Goal: Task Accomplishment & Management: Manage account settings

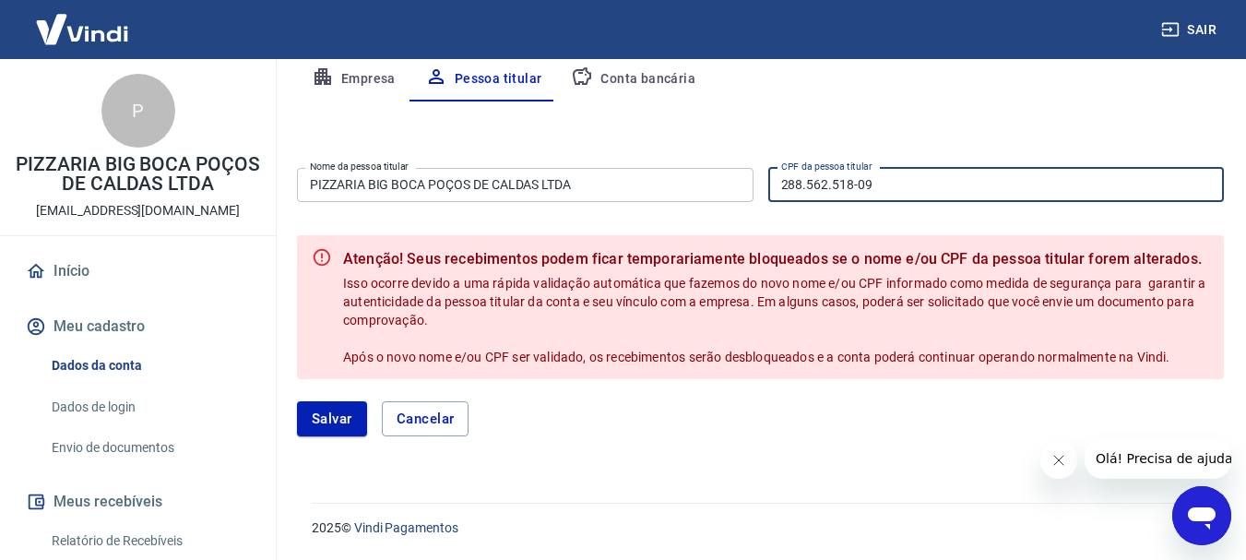
click at [90, 356] on link "Dados da conta" at bounding box center [148, 366] width 209 height 38
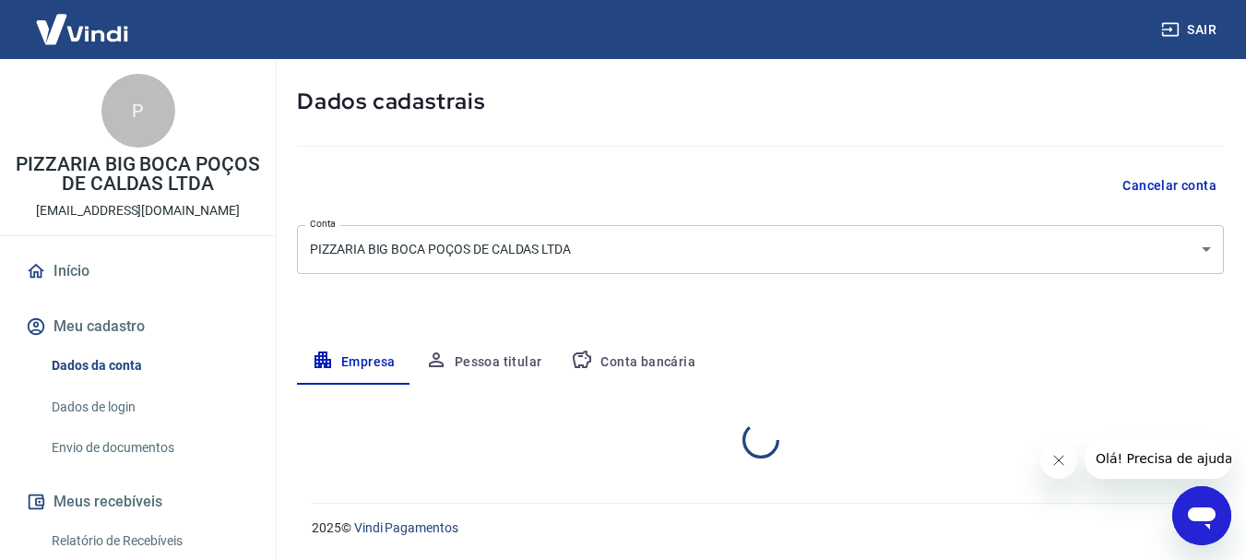
select select "MG"
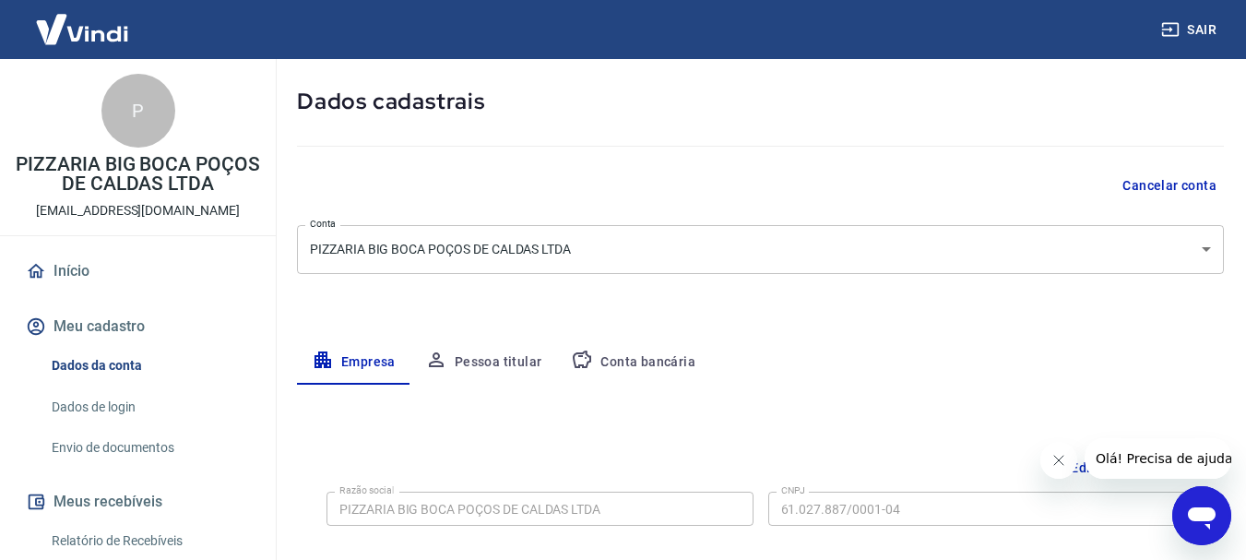
scroll to position [366, 0]
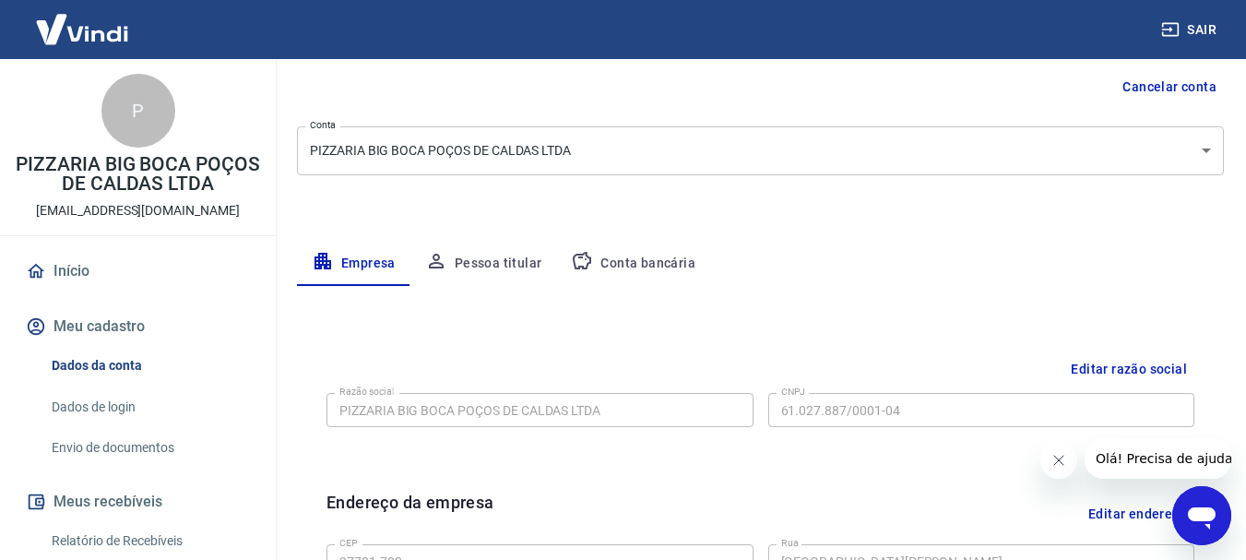
click at [483, 261] on button "Pessoa titular" at bounding box center [483, 264] width 147 height 44
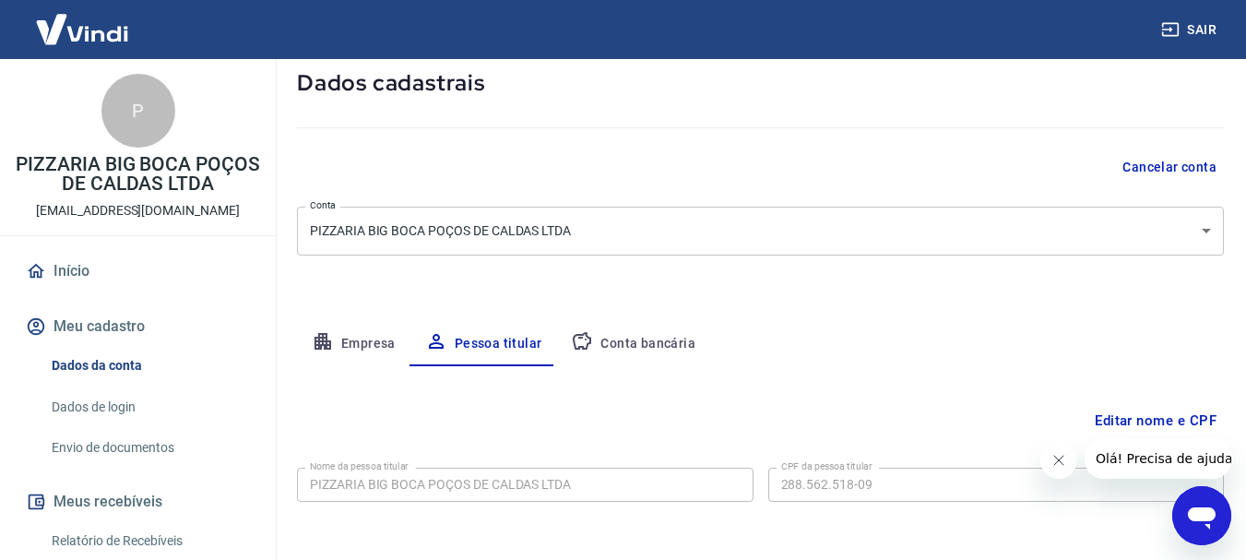
scroll to position [178, 0]
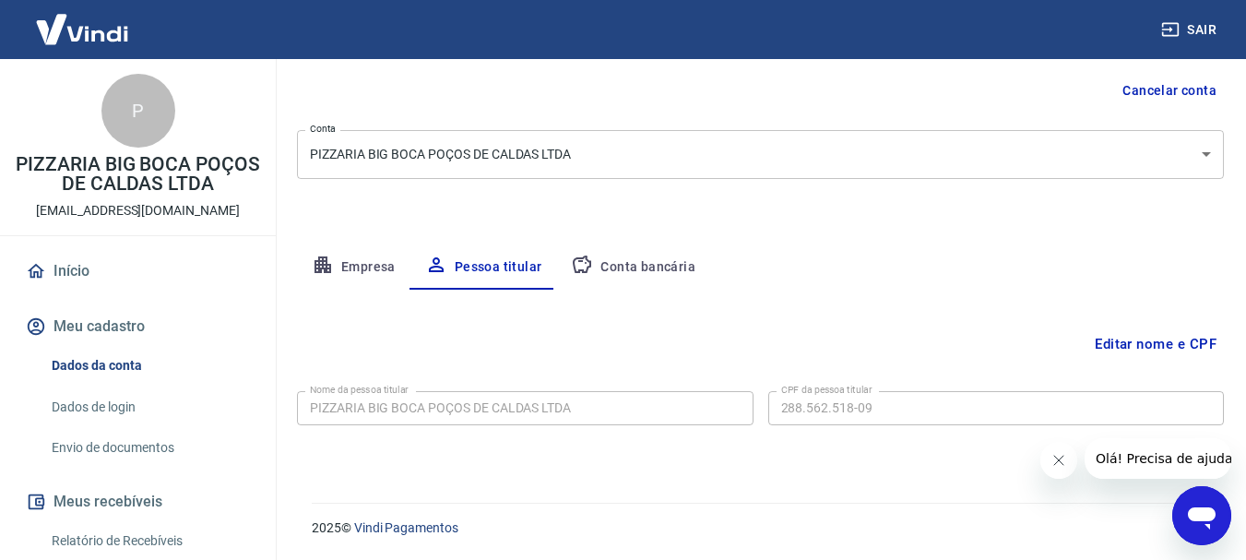
click at [615, 261] on button "Conta bancária" at bounding box center [633, 267] width 154 height 44
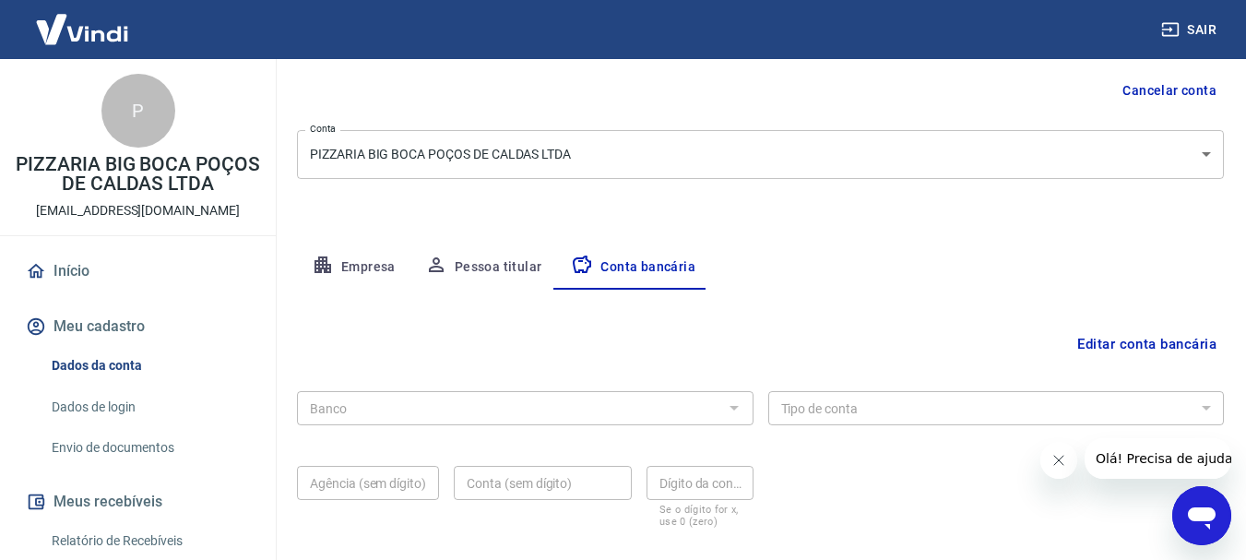
click at [731, 416] on div at bounding box center [733, 408] width 24 height 26
click at [730, 407] on div at bounding box center [733, 408] width 24 height 26
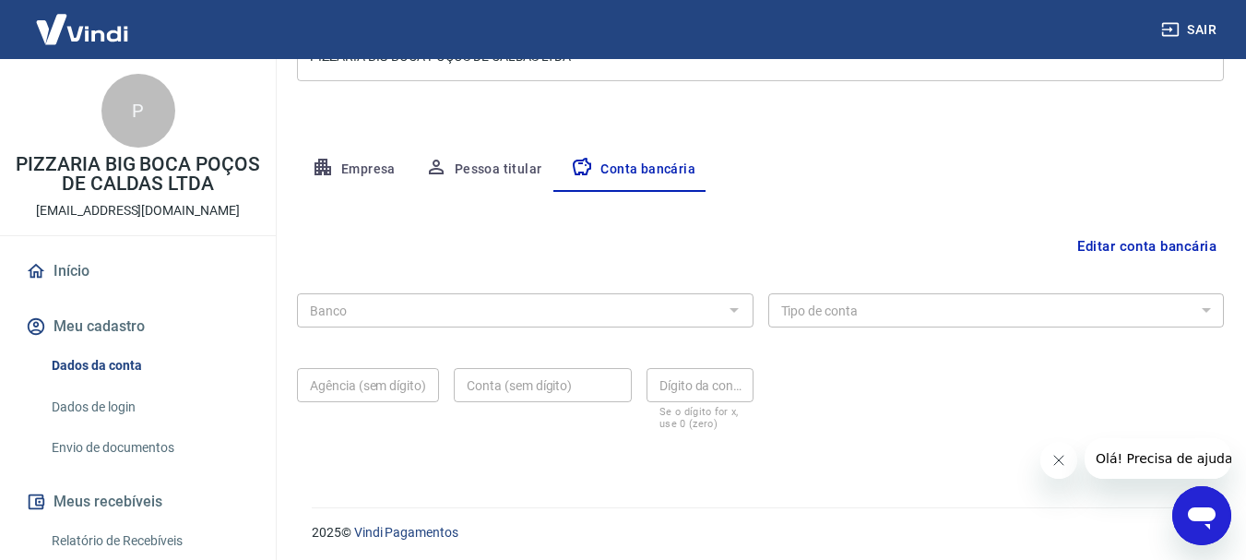
scroll to position [280, 0]
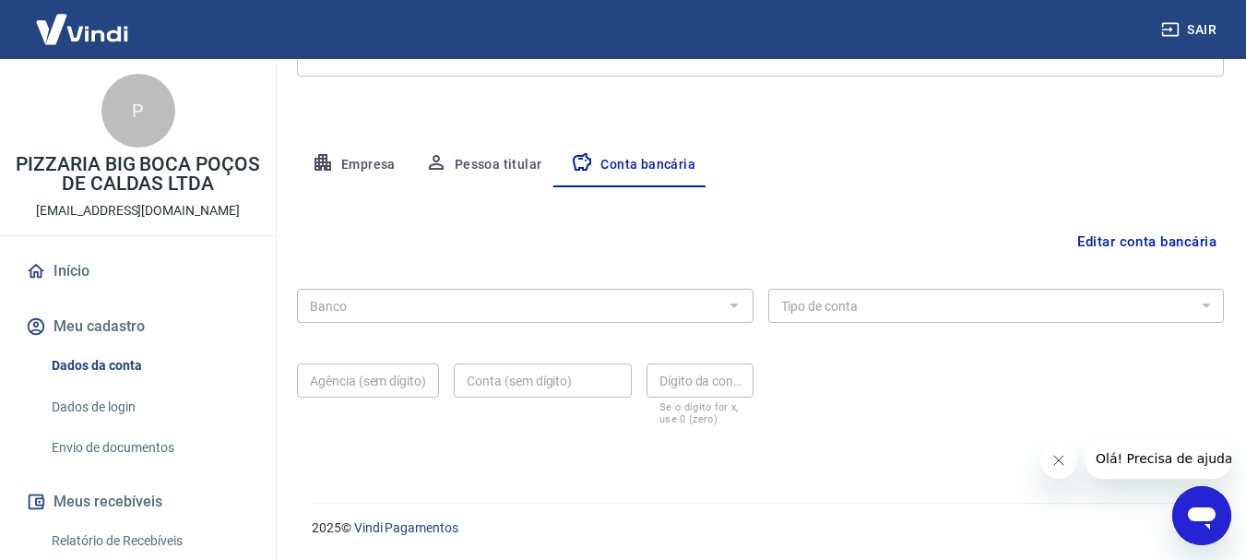
click at [1120, 247] on button "Editar conta bancária" at bounding box center [1147, 241] width 154 height 35
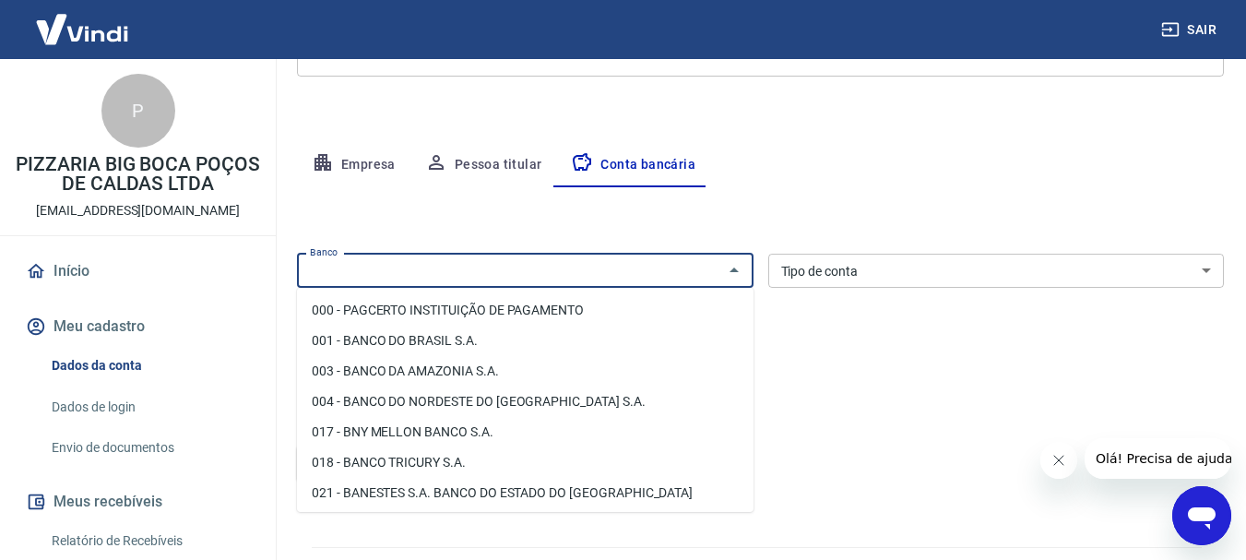
click at [533, 275] on input "Banco" at bounding box center [510, 270] width 415 height 23
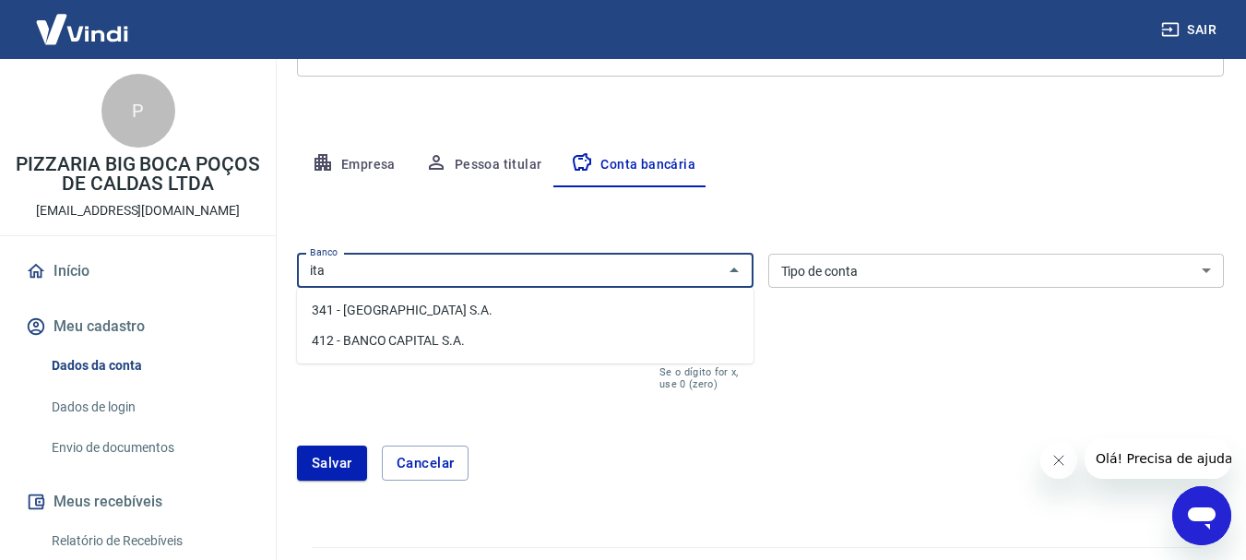
click at [420, 316] on li "341 - [GEOGRAPHIC_DATA] S.A." at bounding box center [525, 310] width 457 height 30
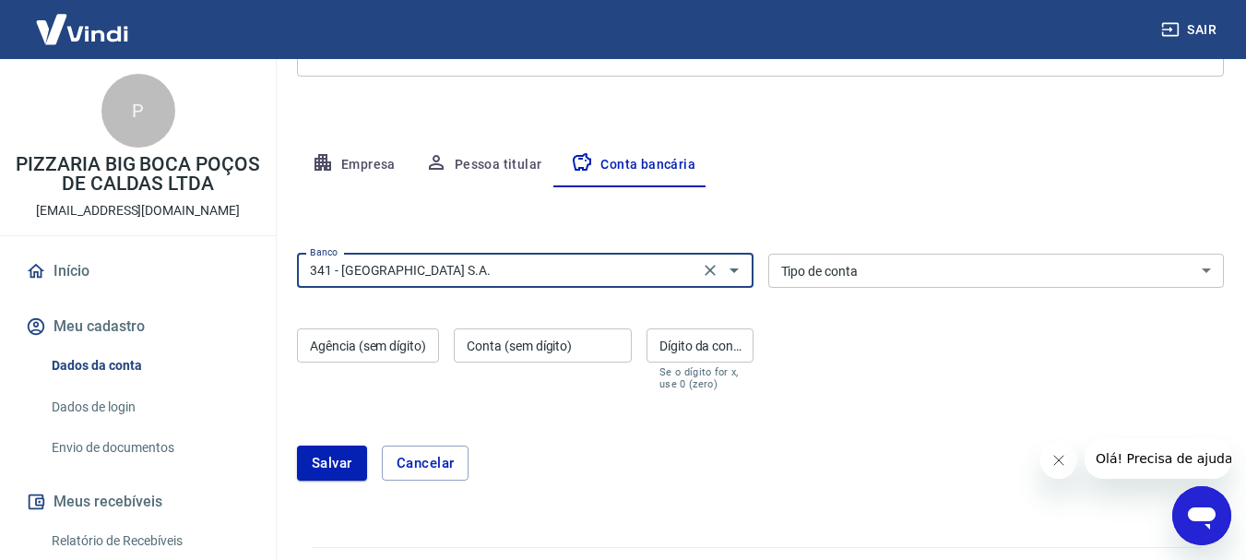
type input "341 - [GEOGRAPHIC_DATA] S.A."
click at [860, 276] on select "Conta Corrente Conta Poupança" at bounding box center [996, 271] width 457 height 34
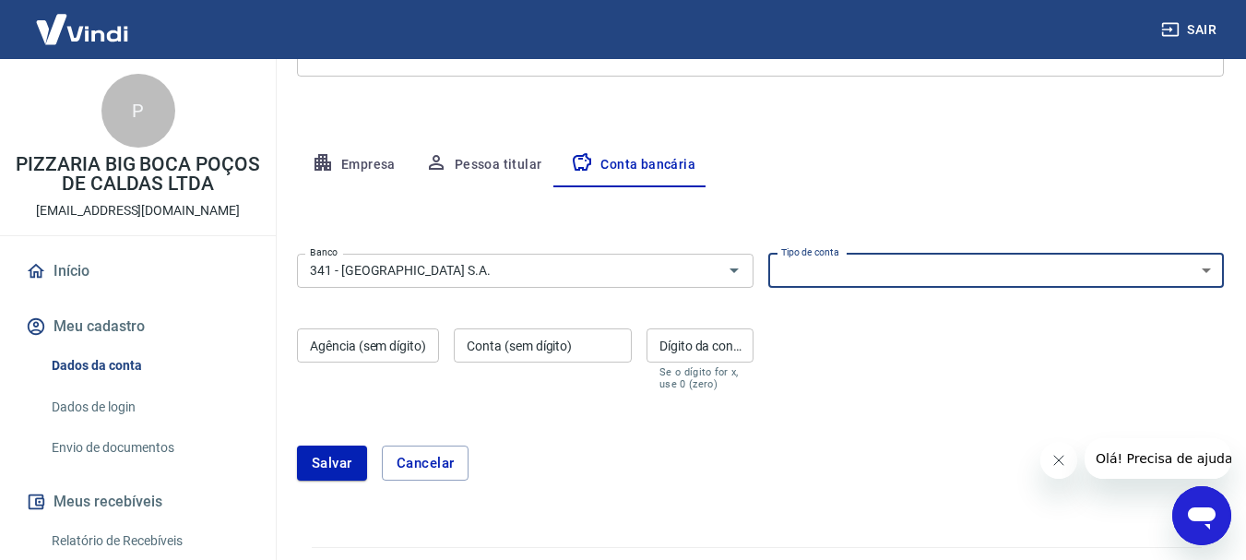
select select "1"
click at [768, 254] on select "Conta Corrente Conta Poupança" at bounding box center [996, 271] width 457 height 34
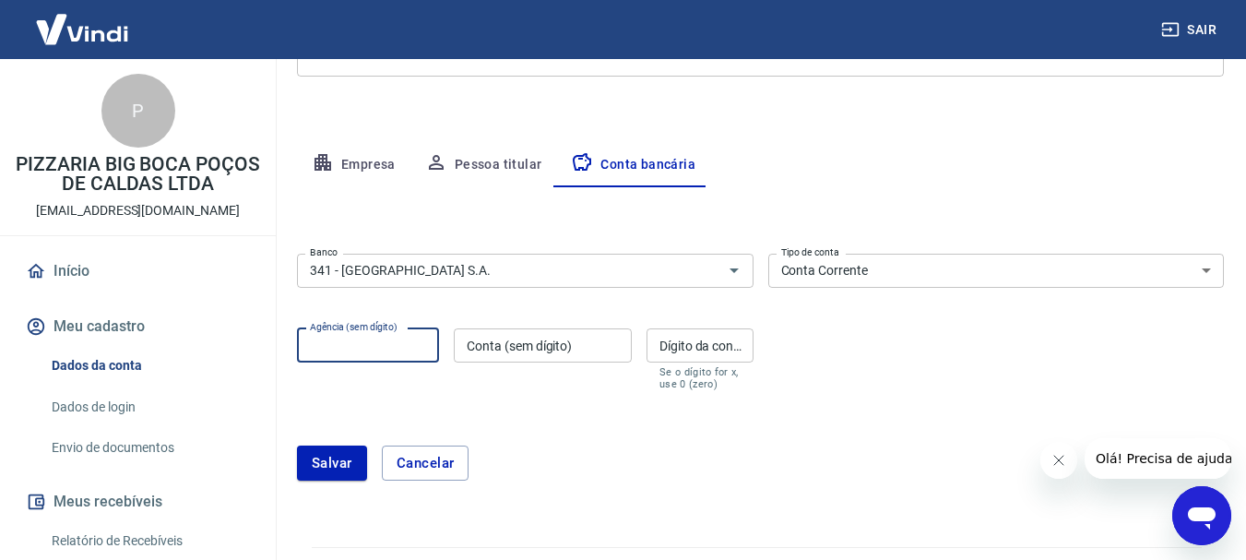
click at [388, 356] on input "Agência (sem dígito)" at bounding box center [368, 345] width 142 height 34
type input "9093"
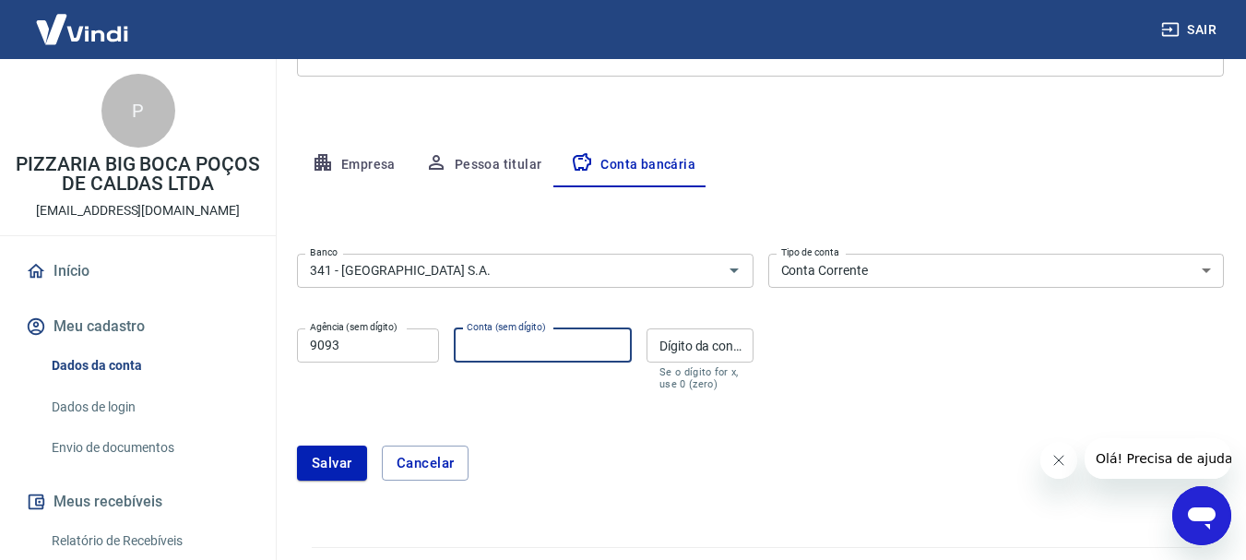
click at [504, 347] on input "Conta (sem dígito)" at bounding box center [543, 345] width 178 height 34
type input "98523"
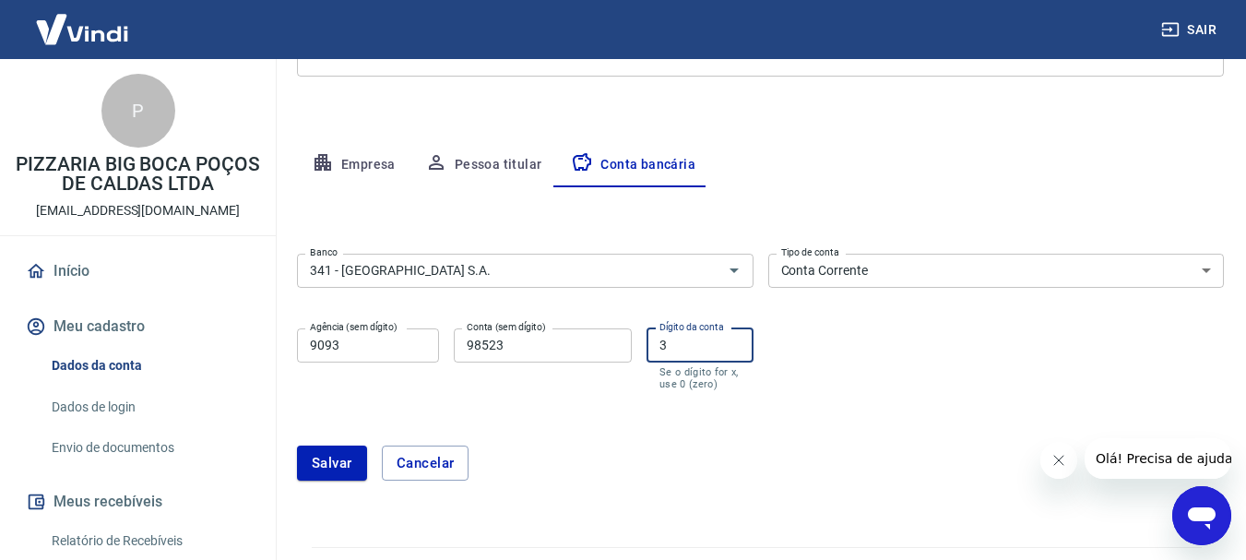
type input "3"
click at [573, 474] on div "[PERSON_NAME]" at bounding box center [760, 463] width 927 height 35
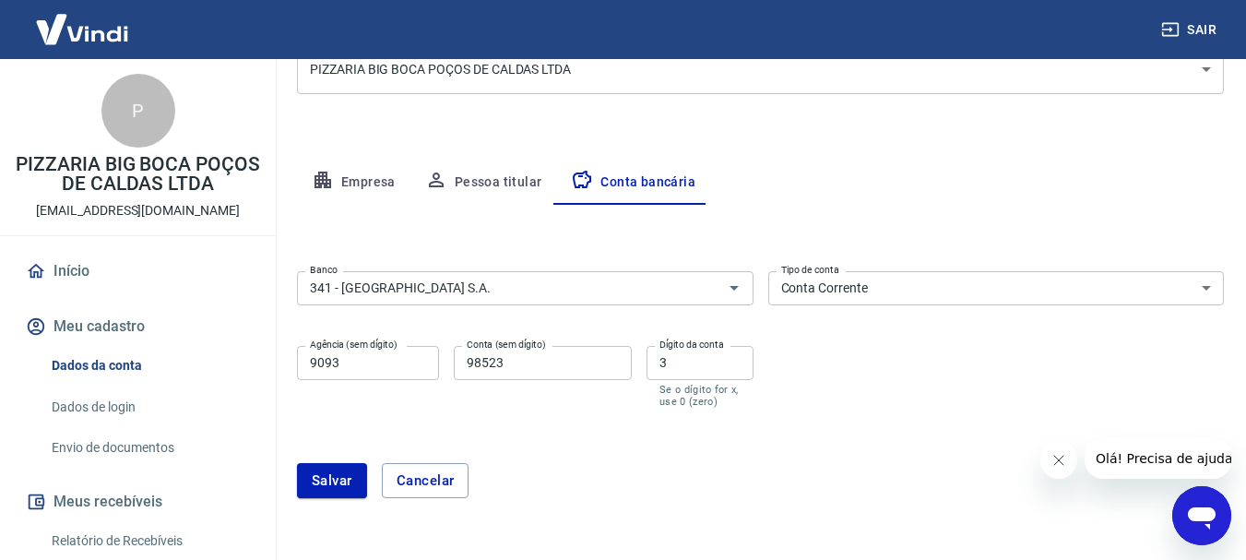
scroll to position [325, 0]
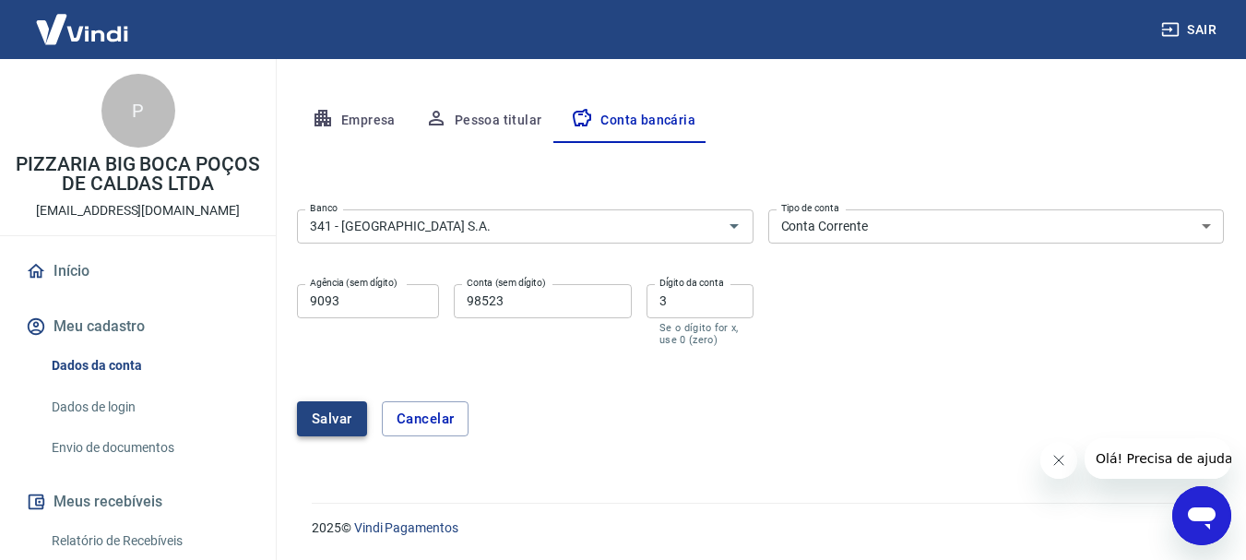
click at [337, 419] on button "Salvar" at bounding box center [332, 418] width 70 height 35
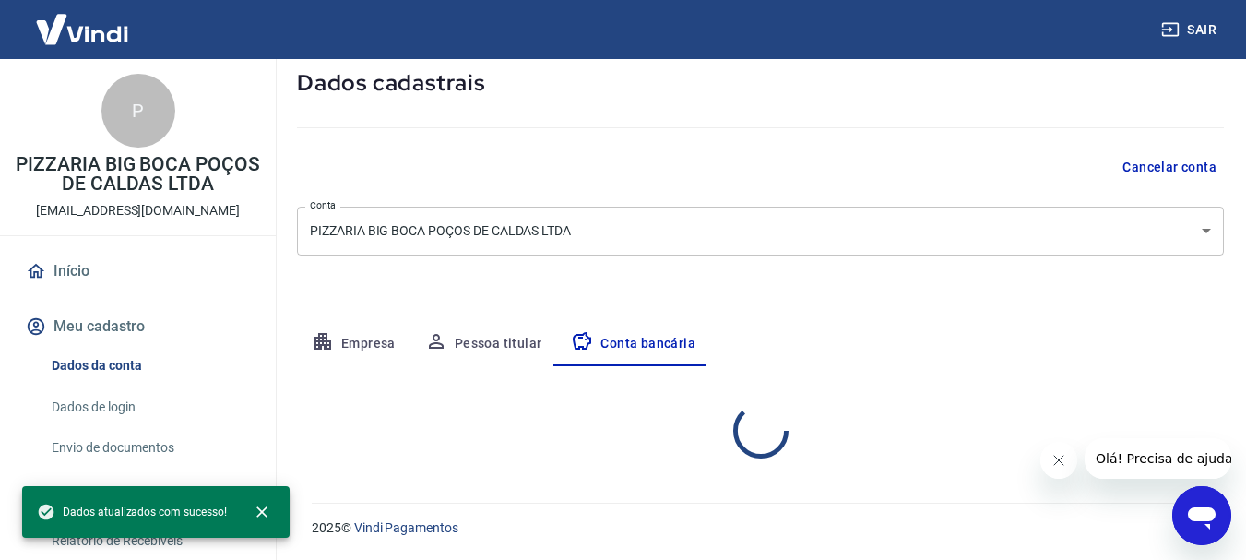
scroll to position [280, 0]
select select "1"
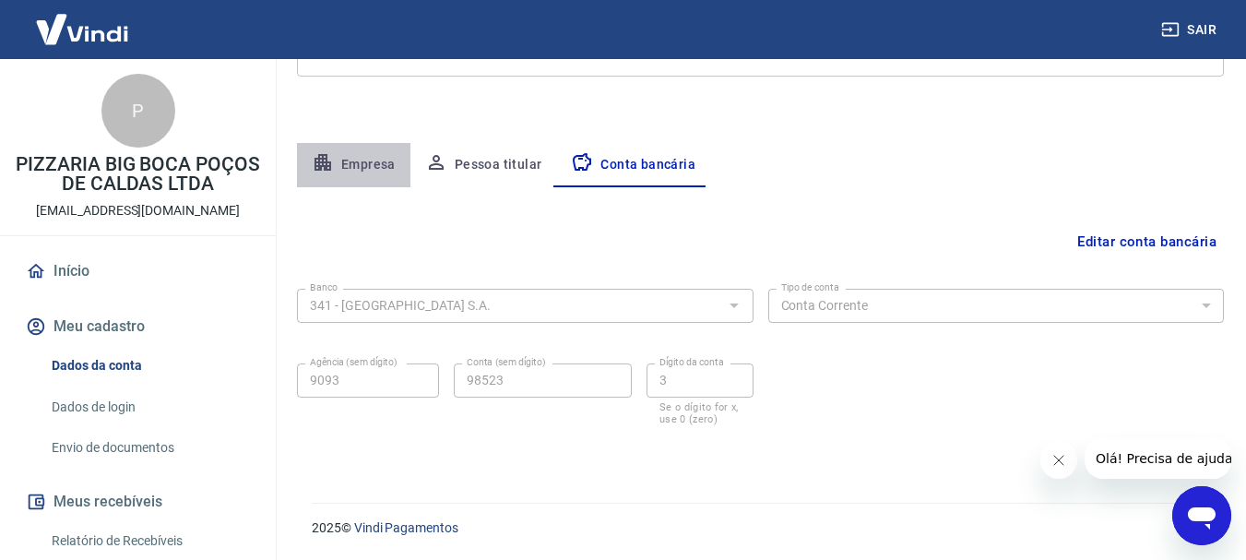
click at [371, 169] on button "Empresa" at bounding box center [353, 165] width 113 height 44
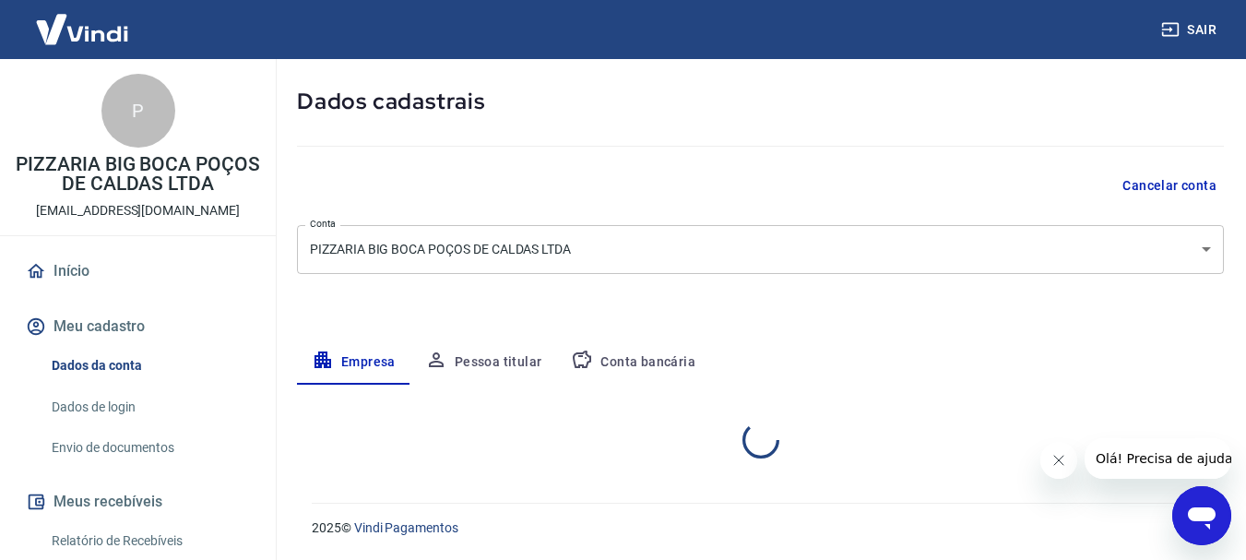
select select "MG"
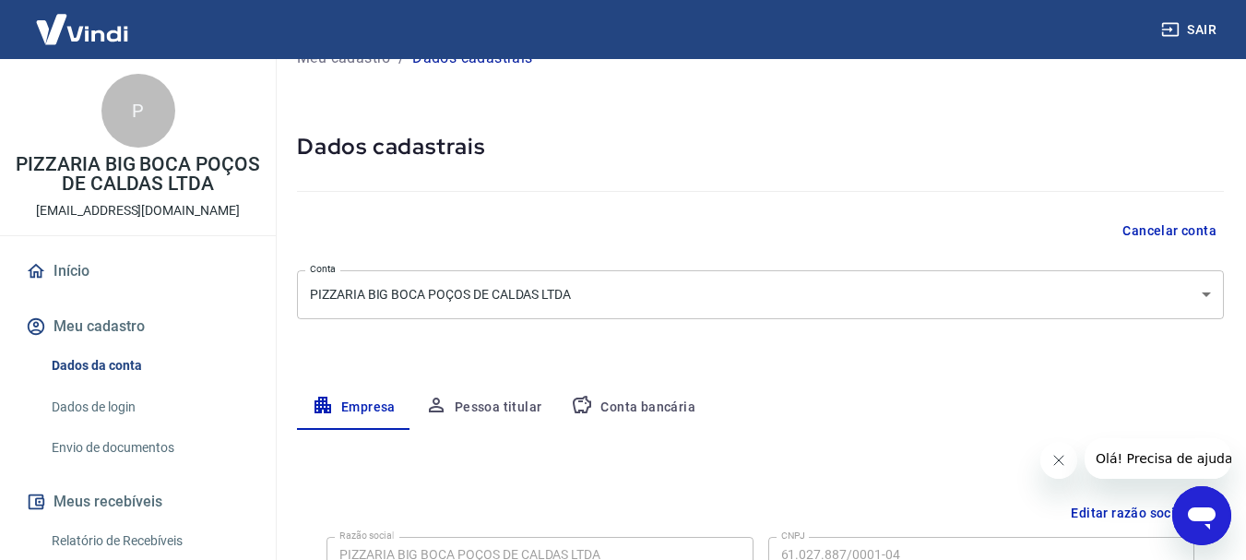
scroll to position [32, 0]
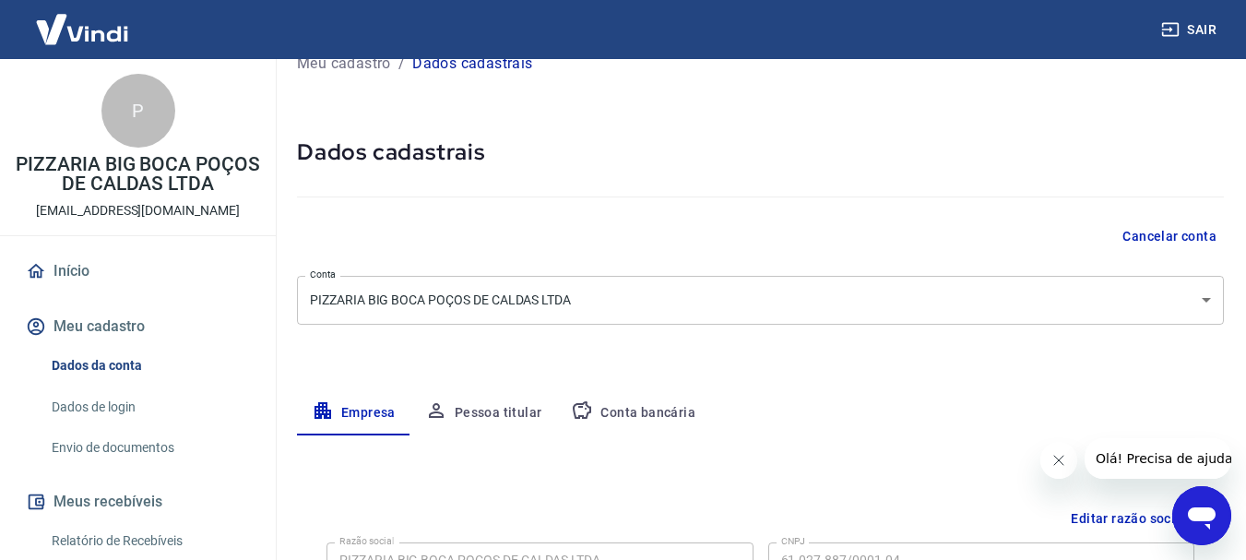
click at [485, 419] on button "Pessoa titular" at bounding box center [483, 413] width 147 height 44
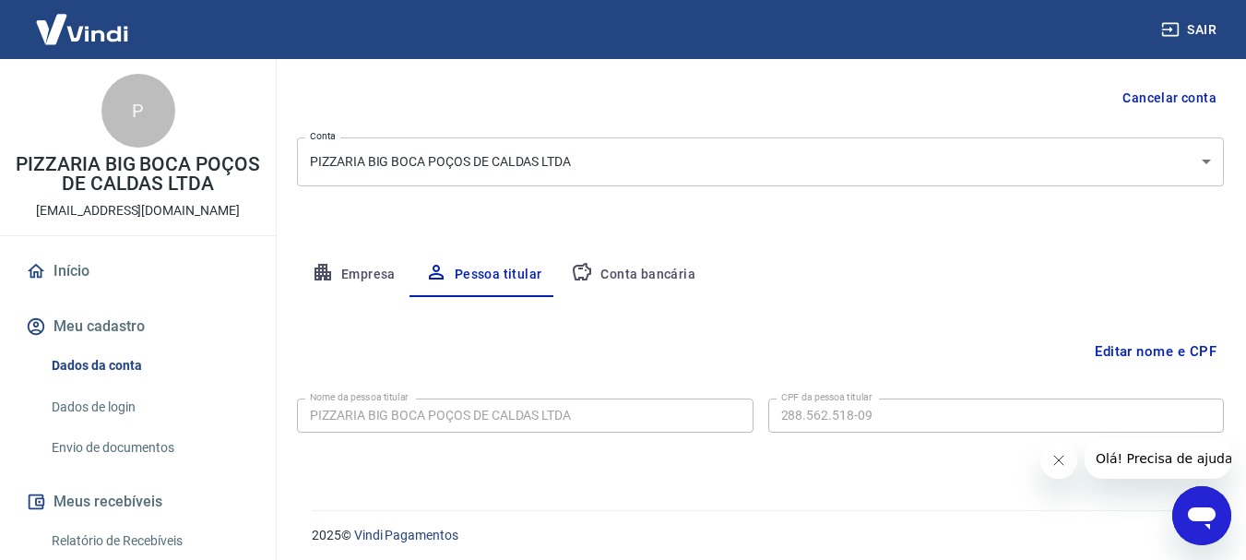
scroll to position [178, 0]
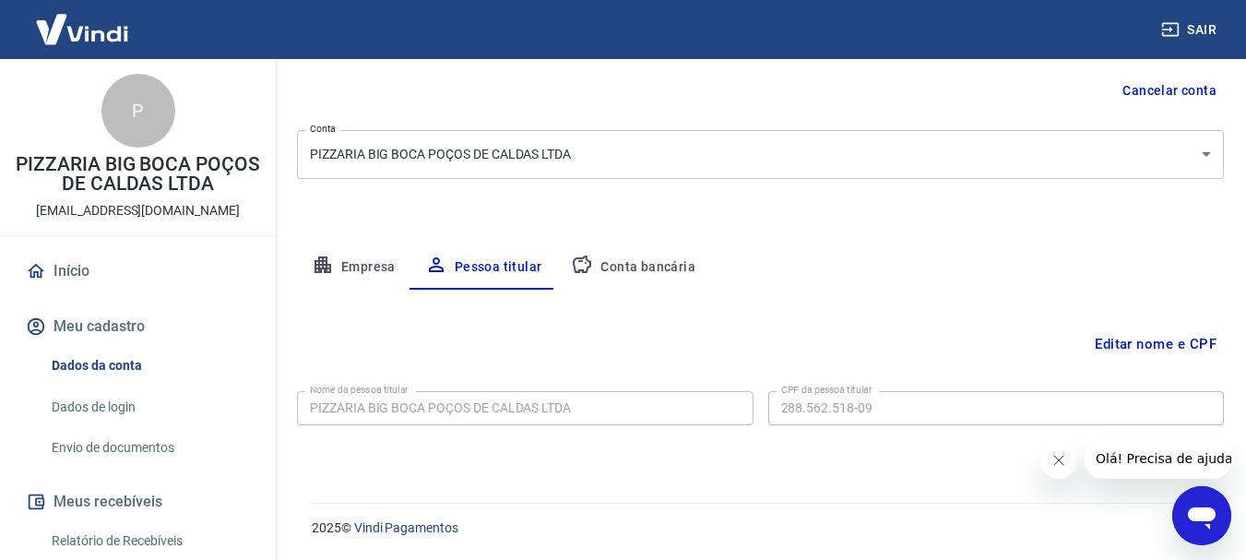
click at [137, 451] on link "Envio de documentos" at bounding box center [148, 448] width 209 height 38
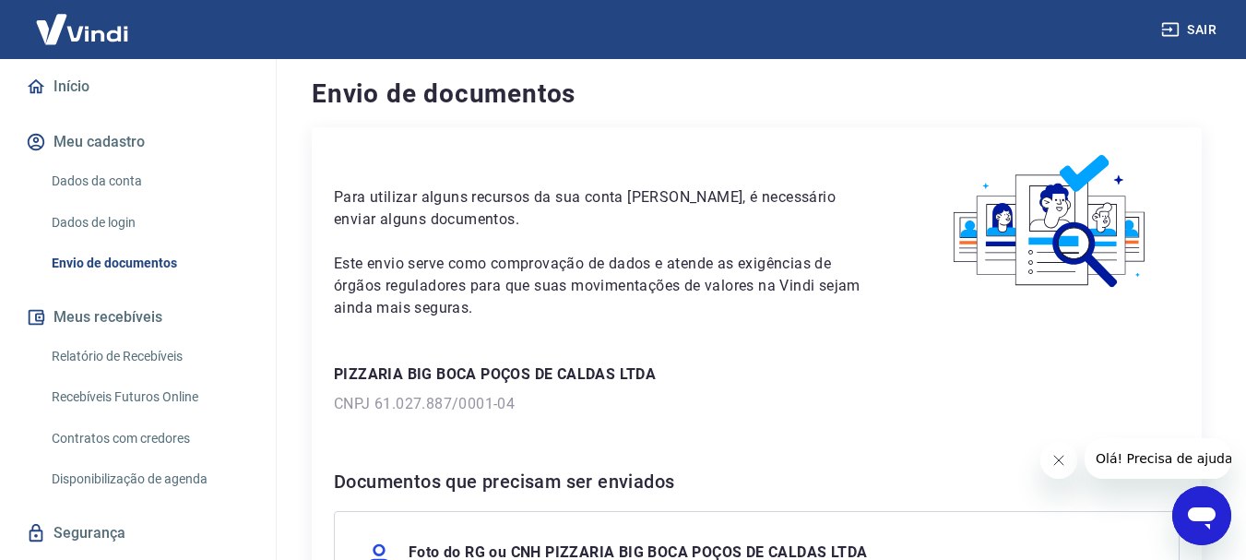
scroll to position [277, 0]
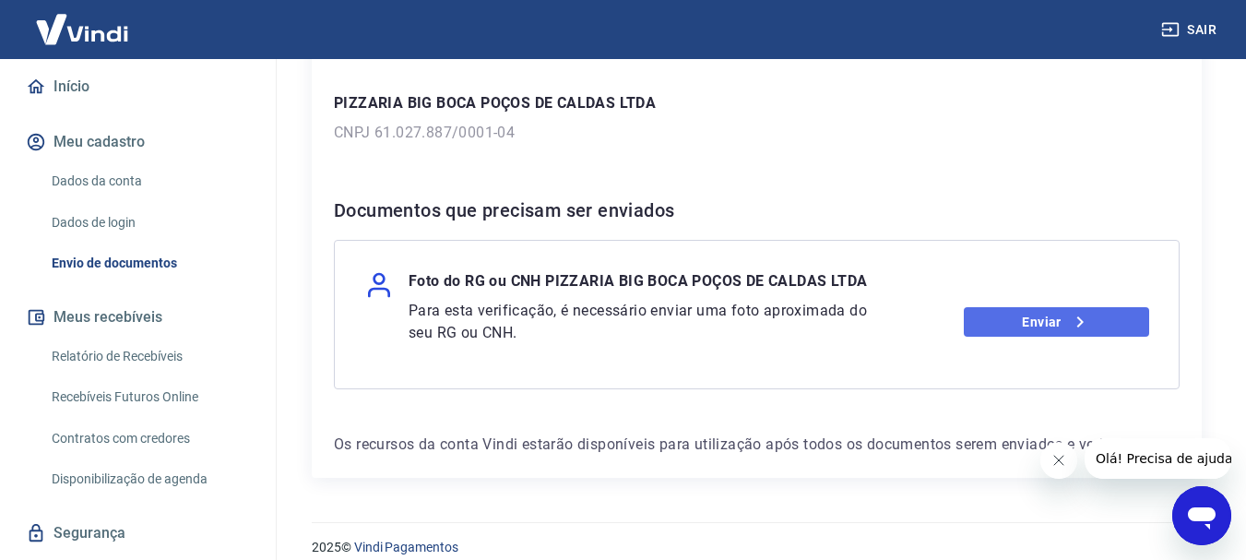
click at [1132, 312] on link "Enviar" at bounding box center [1056, 322] width 185 height 30
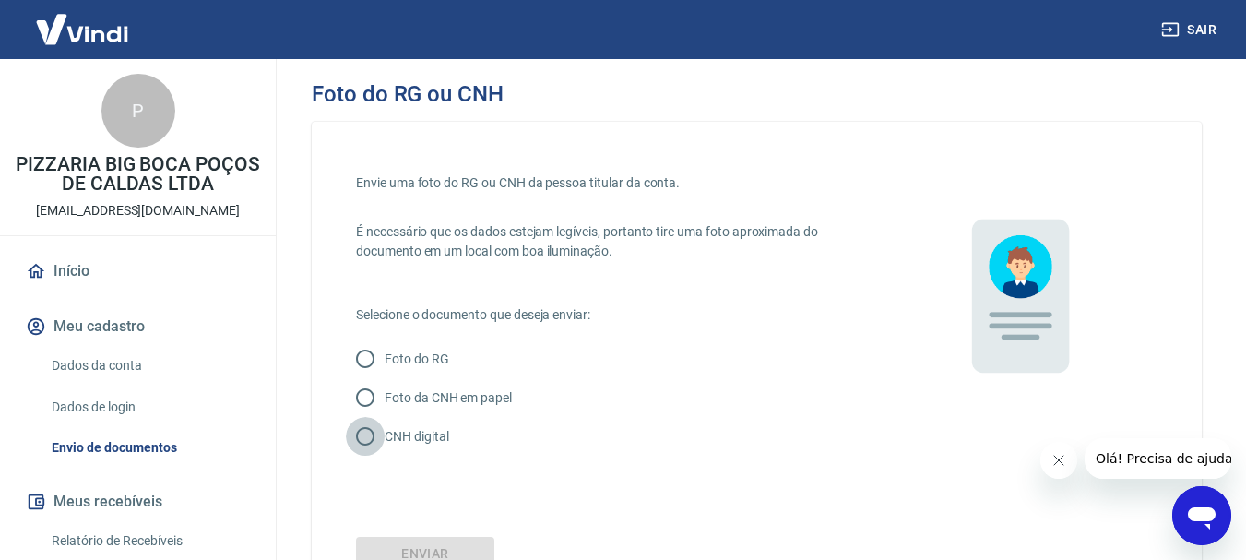
click at [362, 441] on input "CNH digital" at bounding box center [365, 436] width 39 height 39
radio input "true"
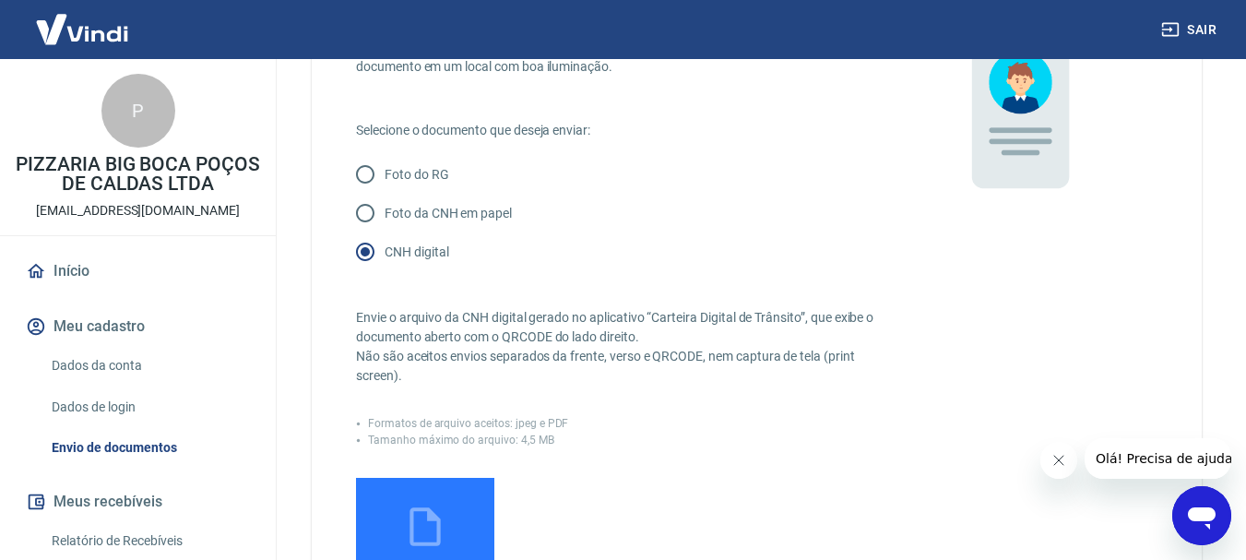
scroll to position [369, 0]
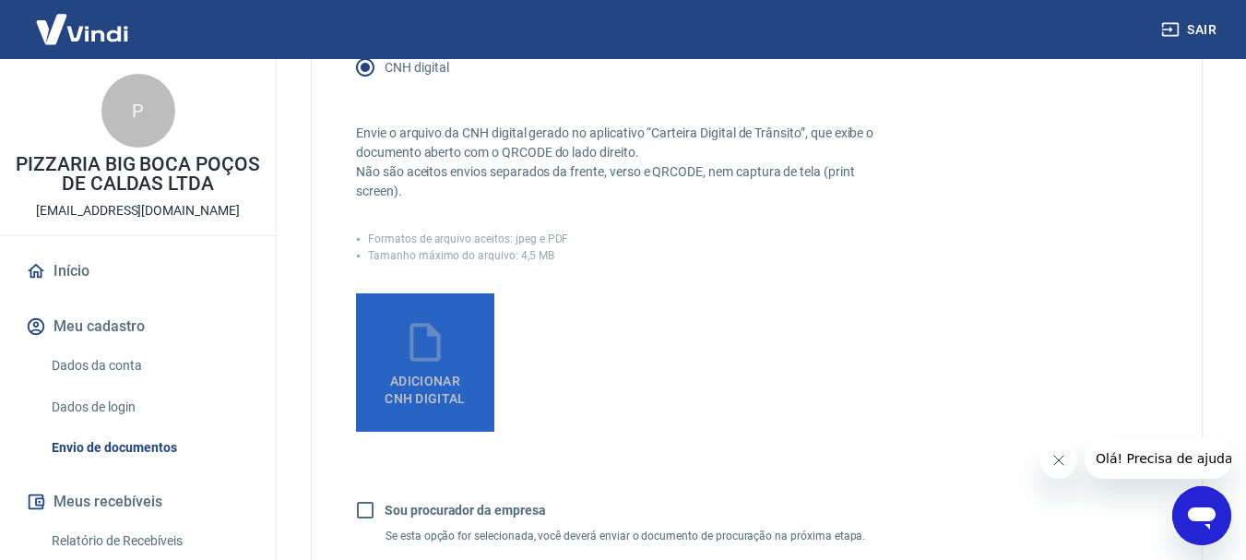
click at [446, 399] on span "Adicionar CNH Digital" at bounding box center [425, 390] width 81 height 33
click at [0, 0] on input "Adicionar CNH Digital" at bounding box center [0, 0] width 0 height 0
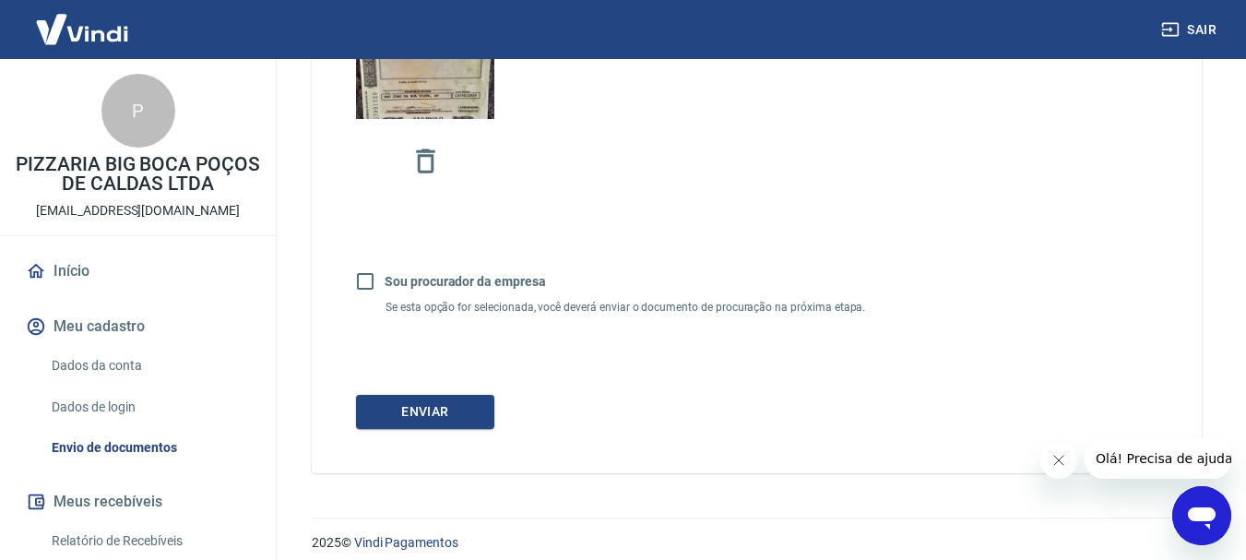
scroll to position [696, 0]
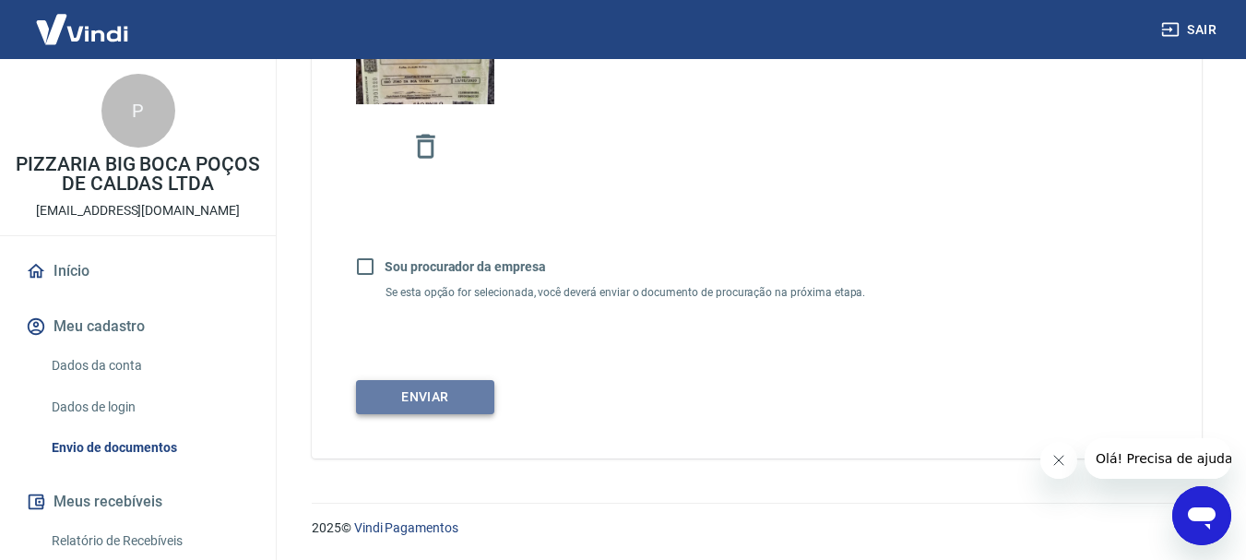
click at [442, 404] on button "Enviar" at bounding box center [425, 397] width 138 height 34
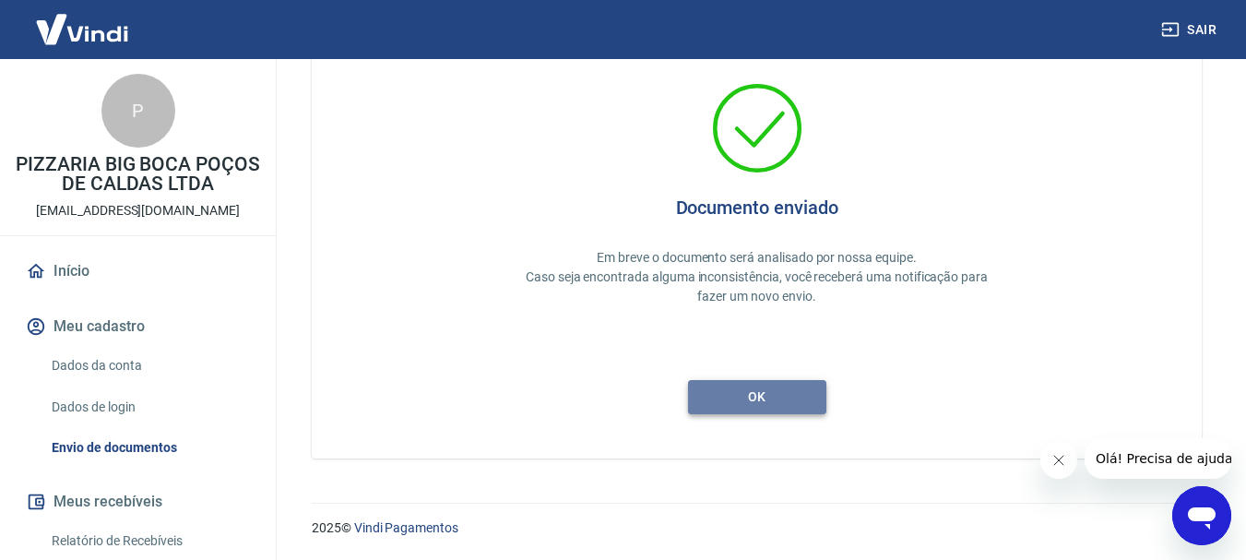
click at [757, 406] on button "ok" at bounding box center [757, 397] width 138 height 34
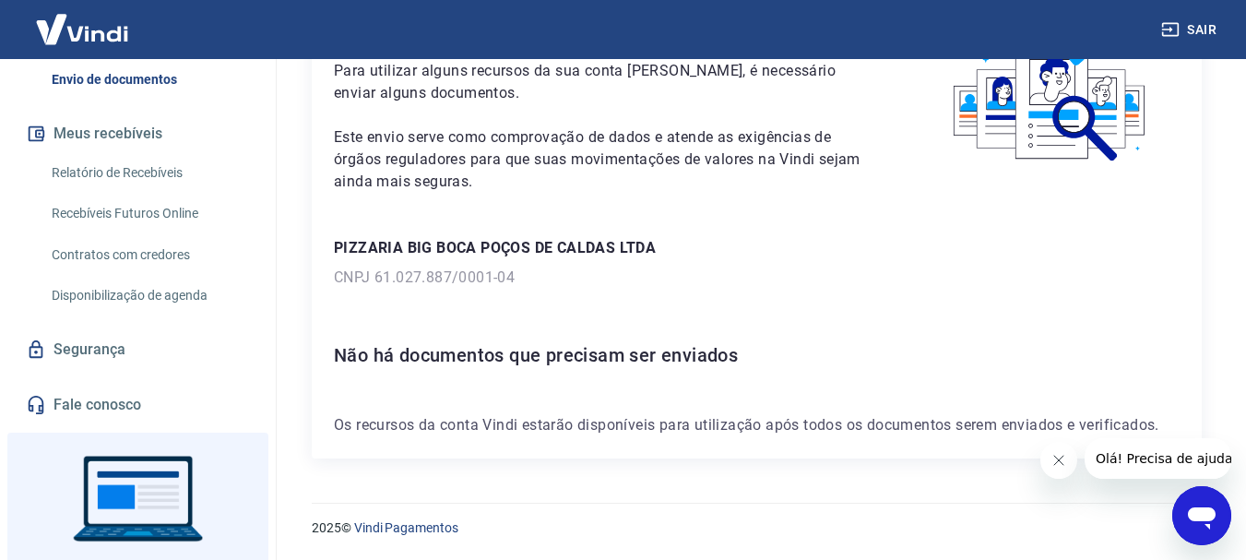
scroll to position [457, 0]
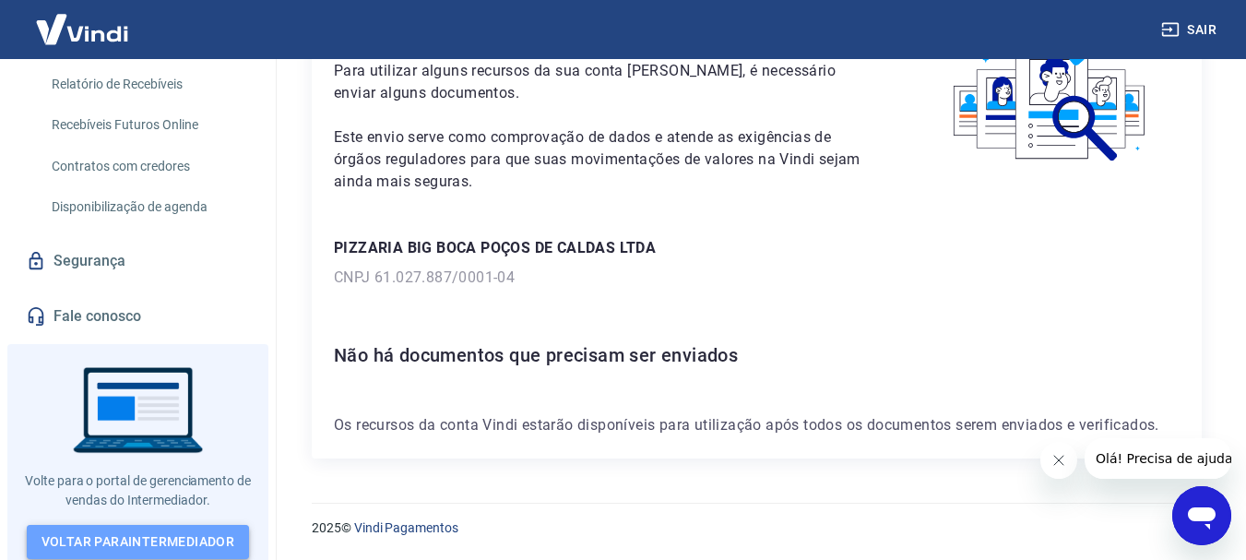
click at [168, 527] on link "Voltar para Intermediador" at bounding box center [138, 542] width 223 height 34
